Goal: Use online tool/utility: Utilize a website feature to perform a specific function

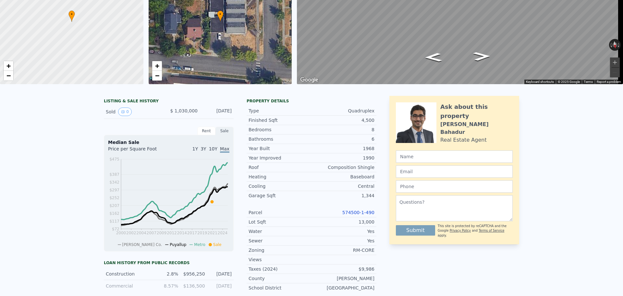
scroll to position [2, 0]
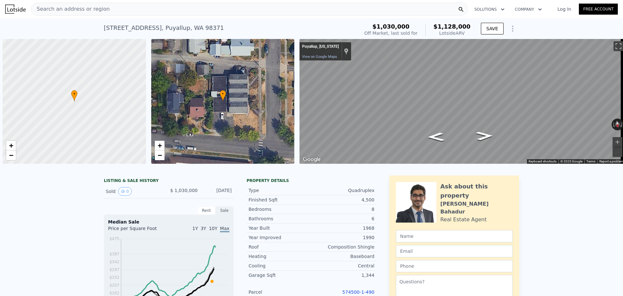
scroll to position [0, 3]
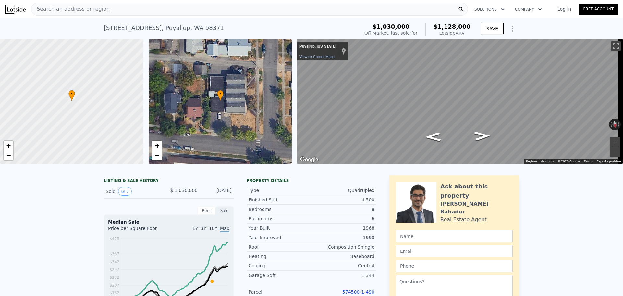
drag, startPoint x: 88, startPoint y: 6, endPoint x: 72, endPoint y: 14, distance: 17.9
click at [72, 14] on div "Search an address or region" at bounding box center [70, 9] width 78 height 12
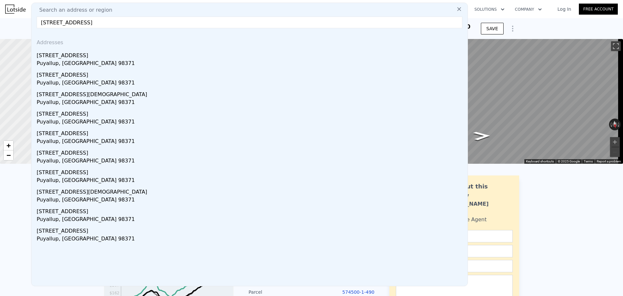
drag, startPoint x: 48, startPoint y: 24, endPoint x: 56, endPoint y: 30, distance: 10.2
click at [48, 24] on input "[STREET_ADDRESS]" at bounding box center [250, 23] width 426 height 12
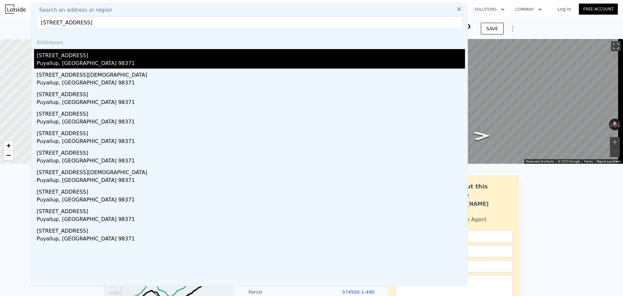
type input "[STREET_ADDRESS]"
click at [60, 55] on div "[STREET_ADDRESS]" at bounding box center [251, 54] width 428 height 10
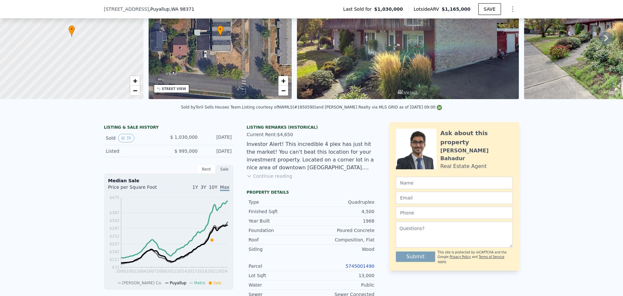
scroll to position [63, 0]
click at [259, 179] on button "Continue reading" at bounding box center [270, 175] width 46 height 6
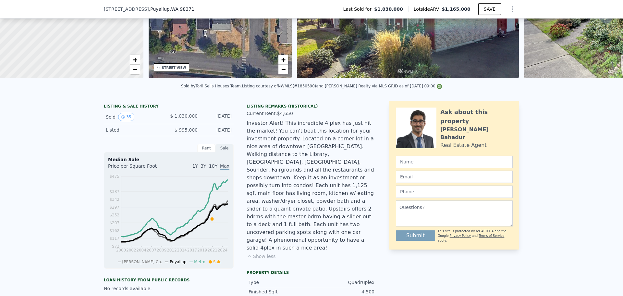
scroll to position [95, 0]
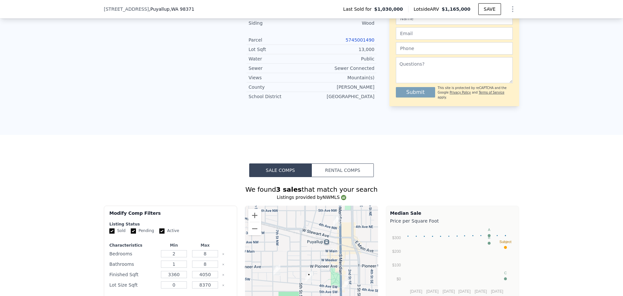
click at [340, 163] on button "Rental Comps" at bounding box center [343, 170] width 62 height 14
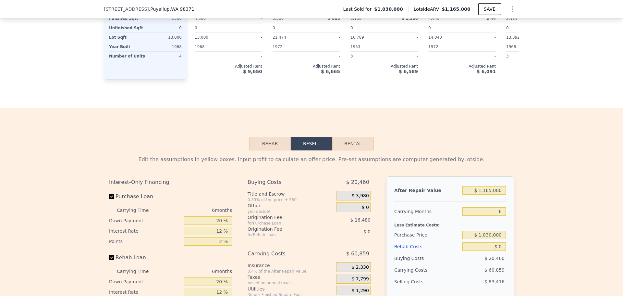
scroll to position [811, 0]
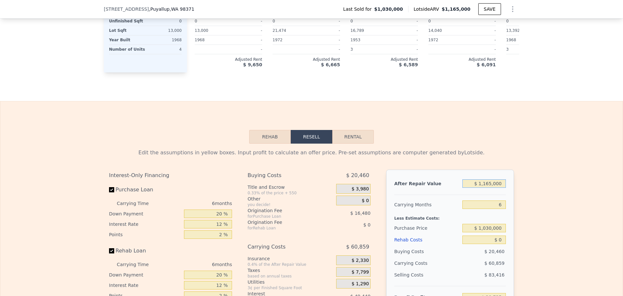
drag, startPoint x: 502, startPoint y: 170, endPoint x: 488, endPoint y: 168, distance: 14.0
click at [488, 179] on input "$ 1,165,000" at bounding box center [483, 183] width 43 height 8
drag, startPoint x: 353, startPoint y: 117, endPoint x: 376, endPoint y: 134, distance: 28.8
click at [353, 130] on button "Rental" at bounding box center [353, 137] width 42 height 14
select select "30"
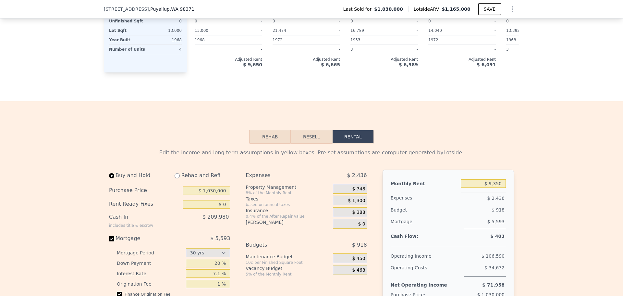
scroll to position [844, 0]
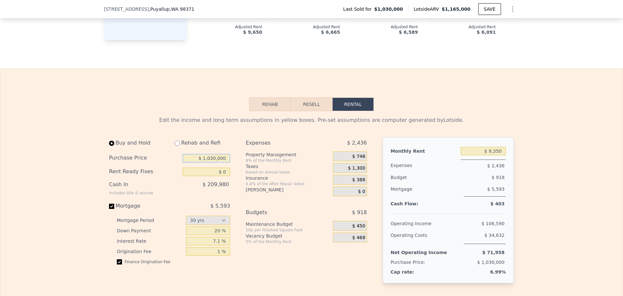
drag, startPoint x: 224, startPoint y: 143, endPoint x: 183, endPoint y: 142, distance: 40.6
click at [183, 154] on input "$ 1,030,000" at bounding box center [206, 158] width 47 height 8
type input "$ 1,400,000"
click at [218, 237] on input "7.1 %" at bounding box center [208, 241] width 44 height 8
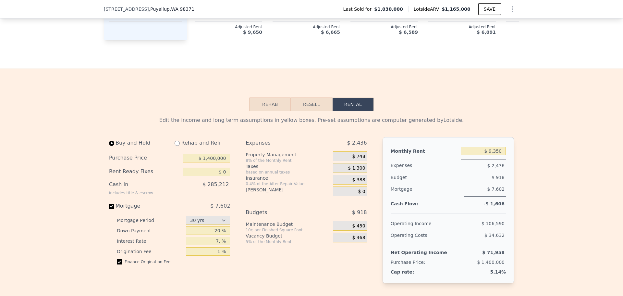
type input "7 %"
type input "6.5 %"
click at [268, 255] on div "Expenses $ 2,436 Property Management 8% of the Monthly Rent $ 748 Taxes based o…" at bounding box center [309, 215] width 126 height 156
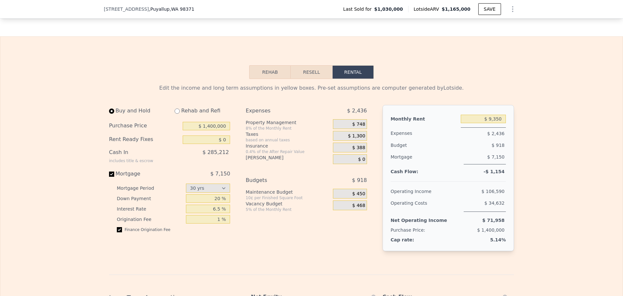
scroll to position [876, 0]
click at [219, 204] on input "6.5 %" at bounding box center [208, 208] width 44 height 8
drag, startPoint x: 217, startPoint y: 195, endPoint x: 212, endPoint y: 196, distance: 4.9
click at [212, 204] on input "6.5 %" at bounding box center [208, 208] width 44 height 8
click at [332, 231] on div "Expenses $ 2,436 Property Management 8% of the Monthly Rent $ 748 Taxes based o…" at bounding box center [309, 182] width 126 height 156
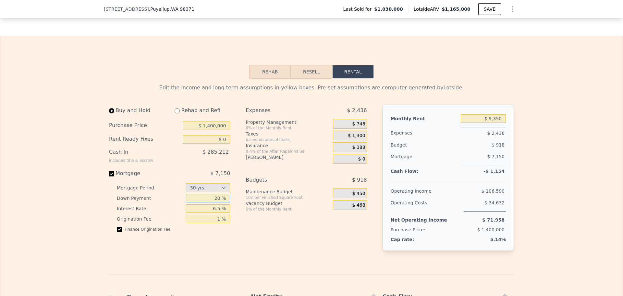
drag, startPoint x: 218, startPoint y: 184, endPoint x: 206, endPoint y: 183, distance: 11.7
click at [206, 194] on input "20 %" at bounding box center [208, 198] width 44 height 8
click at [317, 236] on div "Expenses $ 2,436 Property Management 8% of the Monthly Rent $ 748 Taxes based o…" at bounding box center [309, 182] width 126 height 156
drag, startPoint x: 218, startPoint y: 183, endPoint x: 208, endPoint y: 185, distance: 10.0
click at [208, 194] on input "5 %" at bounding box center [208, 198] width 44 height 8
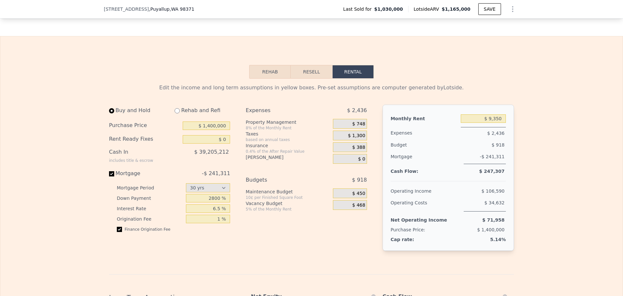
click at [241, 231] on div "Buy and Hold Rehab and Refi Purchase Price $ 1,400,000 Rent Ready Fixes $ 0 Cas…" at bounding box center [240, 182] width 263 height 156
click at [213, 194] on input "2800 %" at bounding box center [208, 198] width 44 height 8
type input "20 %"
click at [213, 223] on div "Buy and Hold Rehab and Refi Purchase Price $ 1,400,000 Rent Ready Fixes $ 0 Cas…" at bounding box center [172, 182] width 126 height 156
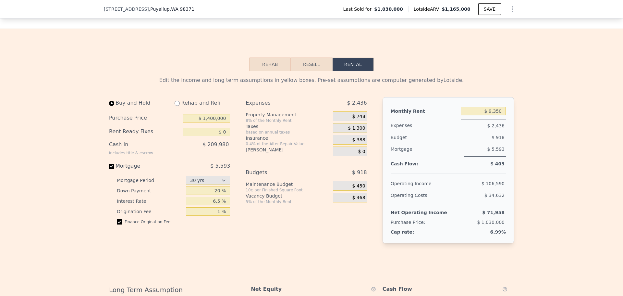
scroll to position [874, 0]
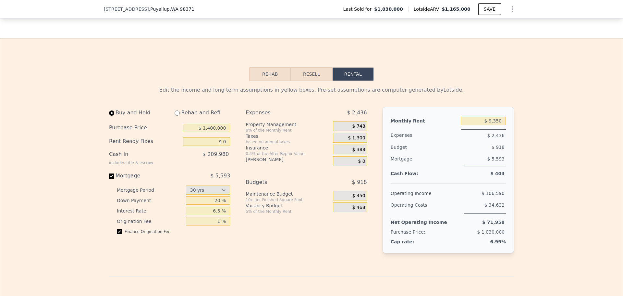
click at [63, 102] on div "Edit the income and long term assumptions in yellow boxes. Pre-set assumptions …" at bounding box center [311, 292] width 622 height 423
click at [210, 124] on input "$ 1,400,000" at bounding box center [206, 128] width 47 height 8
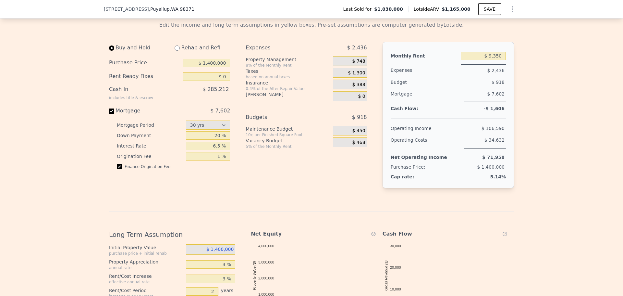
scroll to position [906, 0]
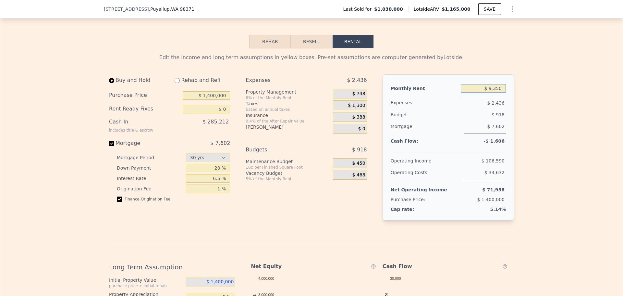
drag, startPoint x: 499, startPoint y: 75, endPoint x: 489, endPoint y: 75, distance: 10.1
click at [489, 84] on input "$ 9,350" at bounding box center [483, 88] width 45 height 8
type input "$ 8,200"
click at [363, 89] on div "$ 656" at bounding box center [350, 94] width 34 height 10
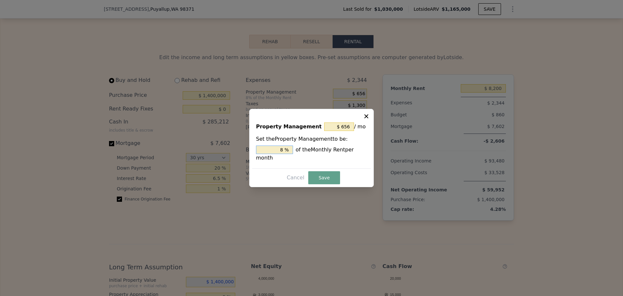
drag, startPoint x: 284, startPoint y: 154, endPoint x: 269, endPoint y: 154, distance: 14.6
click at [269, 154] on input "8 %" at bounding box center [274, 149] width 37 height 8
type input "$ 0"
type input "0 %"
click at [330, 173] on button "Save" at bounding box center [324, 177] width 32 height 13
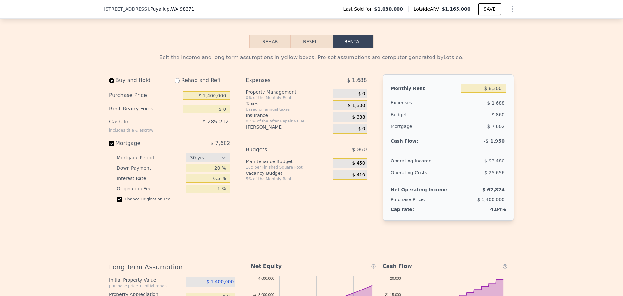
scroll to position [939, 0]
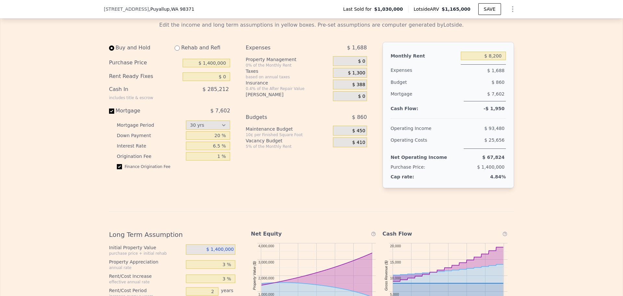
click at [529, 108] on div "Edit the income and long term assumptions in yellow boxes. Pre-set assumptions …" at bounding box center [311, 227] width 622 height 423
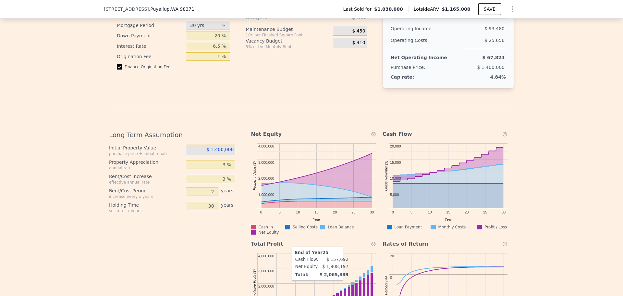
scroll to position [1036, 0]
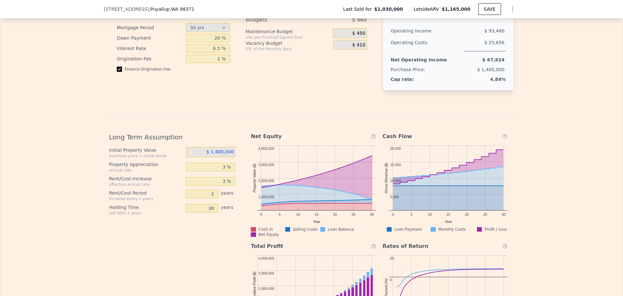
type input "$ 9,350"
